Goal: Task Accomplishment & Management: Manage account settings

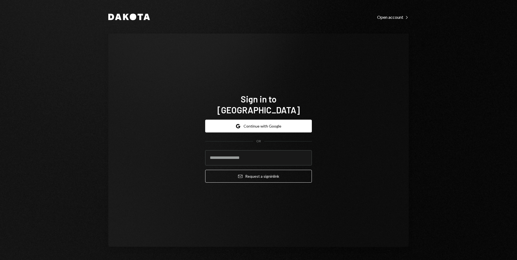
click at [254, 120] on button "Google Continue with Google" at bounding box center [258, 125] width 107 height 13
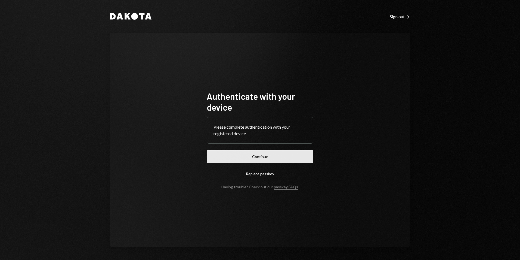
click at [281, 156] on button "Continue" at bounding box center [260, 156] width 107 height 13
click at [281, 154] on button "Continue" at bounding box center [260, 156] width 107 height 13
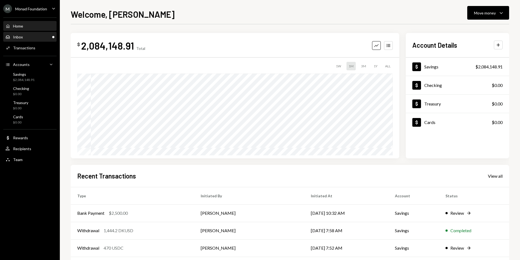
click at [37, 36] on div "Inbox Inbox" at bounding box center [29, 37] width 49 height 5
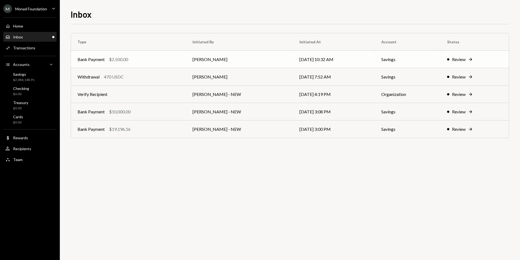
click at [147, 60] on div "Bank Payment $2,500.00" at bounding box center [129, 59] width 102 height 7
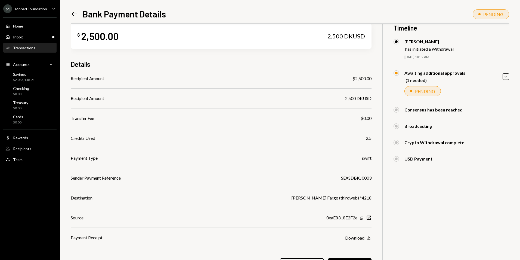
scroll to position [27, 0]
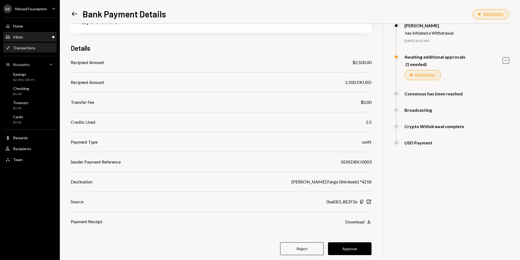
click at [31, 37] on div "Inbox Inbox" at bounding box center [29, 37] width 49 height 5
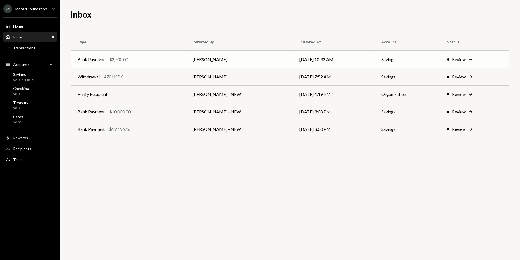
click at [136, 59] on div "Bank Payment $2,500.00" at bounding box center [129, 59] width 102 height 7
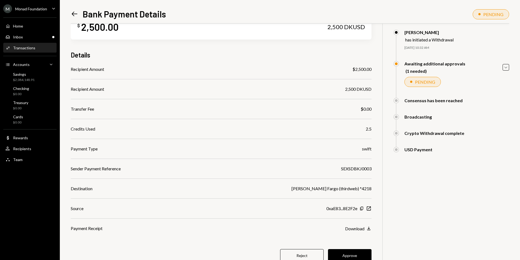
scroll to position [40, 0]
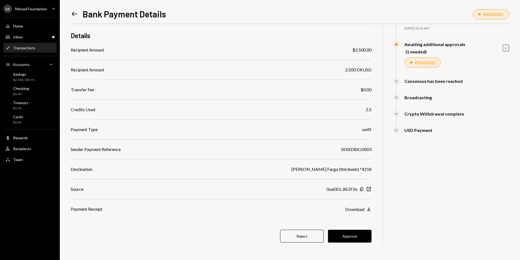
click at [354, 230] on button "Approve" at bounding box center [350, 235] width 44 height 13
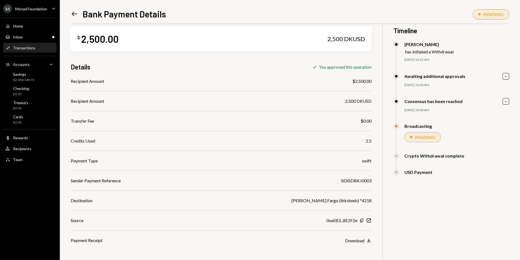
scroll to position [0, 0]
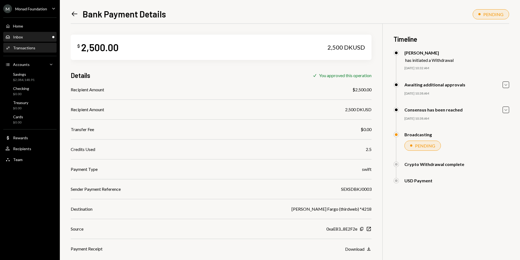
click at [45, 34] on div "Inbox Inbox" at bounding box center [29, 36] width 49 height 9
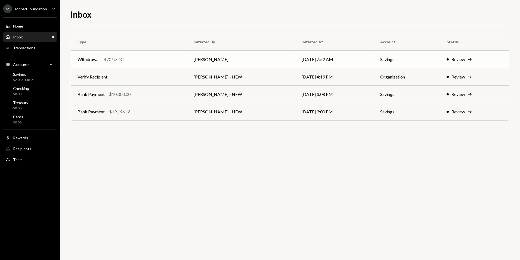
click at [139, 62] on div "Withdrawal 470 USDC" at bounding box center [129, 59] width 103 height 7
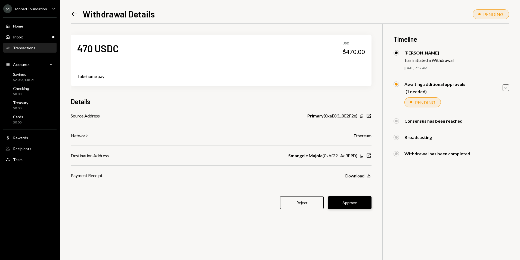
click at [344, 207] on button "Approve" at bounding box center [350, 202] width 44 height 13
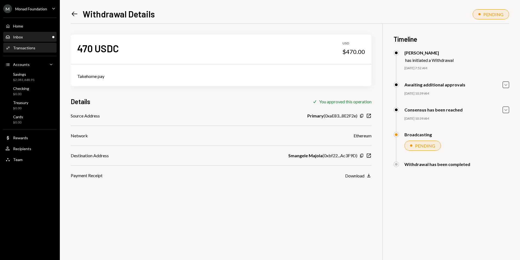
click at [33, 35] on div "Inbox Inbox" at bounding box center [29, 37] width 49 height 5
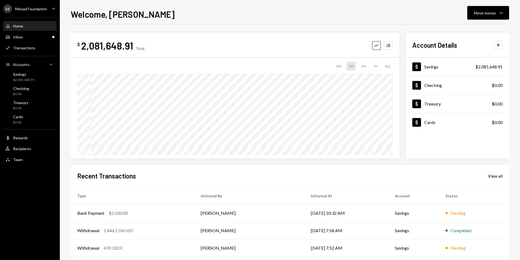
click at [445, 171] on div "Recent Transactions View all" at bounding box center [290, 175] width 426 height 9
click at [44, 39] on div "Inbox Inbox" at bounding box center [29, 37] width 49 height 5
